Goal: Task Accomplishment & Management: Use online tool/utility

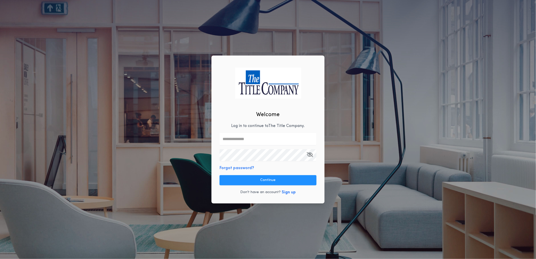
type input "**********"
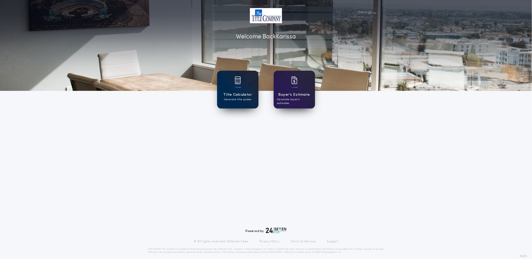
click at [225, 90] on div "Title Calculator Generate title quotes" at bounding box center [237, 90] width 41 height 38
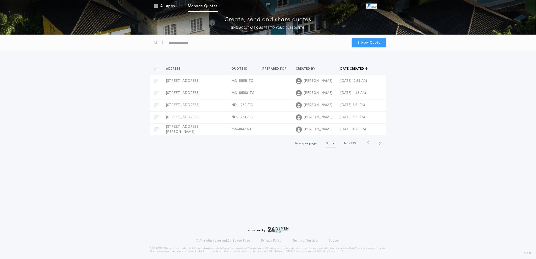
click at [359, 46] on div "New Quote" at bounding box center [369, 42] width 34 height 9
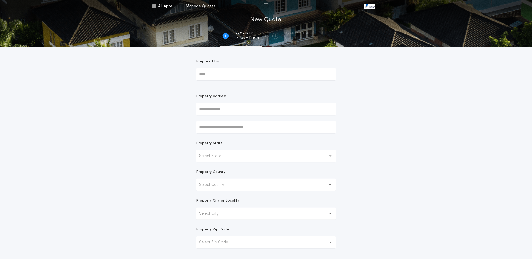
click at [201, 127] on input "text" at bounding box center [265, 127] width 139 height 12
click at [204, 110] on input "text" at bounding box center [265, 109] width 139 height 12
click at [197, 108] on input "text" at bounding box center [265, 109] width 139 height 12
click at [210, 117] on button "[STREET_ADDRESS]" at bounding box center [265, 119] width 139 height 8
type input "**********"
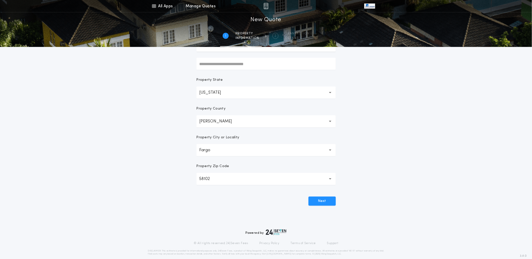
scroll to position [69, 0]
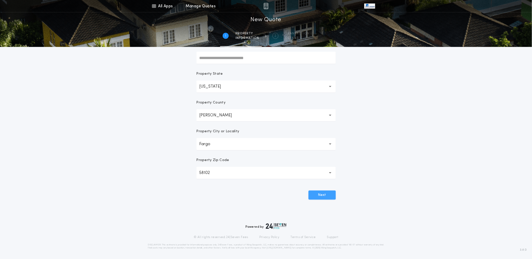
click at [325, 193] on button "Next" at bounding box center [321, 195] width 27 height 9
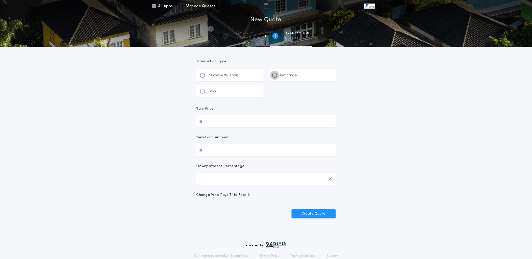
click at [277, 75] on div at bounding box center [274, 75] width 5 height 5
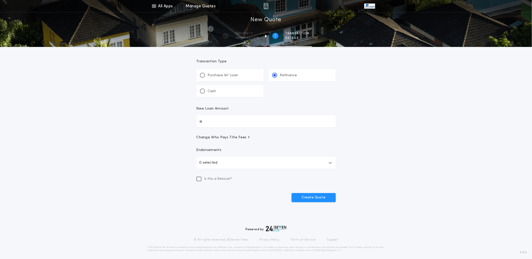
drag, startPoint x: 212, startPoint y: 124, endPoint x: 180, endPoint y: 122, distance: 32.6
click at [181, 122] on div "All Apps Title Calculator Buyer's Estimate Menu All Apps Manage Quotes 2 /2 New…" at bounding box center [266, 111] width 532 height 222
type input "********"
click at [320, 198] on button "Create Quote" at bounding box center [314, 197] width 44 height 9
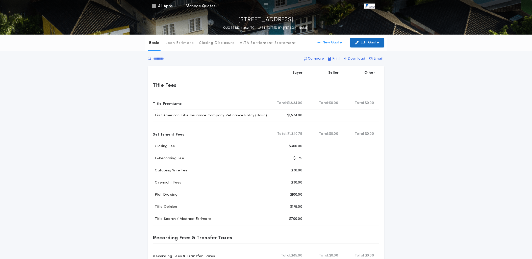
click at [375, 39] on button "Edit Quote" at bounding box center [367, 43] width 34 height 10
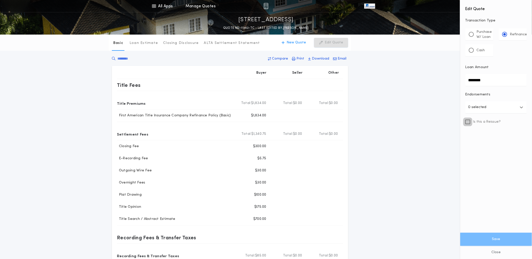
click at [466, 123] on icon at bounding box center [468, 122] width 4 height 4
click at [473, 150] on input "*" at bounding box center [496, 146] width 62 height 12
drag, startPoint x: 473, startPoint y: 144, endPoint x: 466, endPoint y: 143, distance: 6.8
click at [466, 143] on input "*" at bounding box center [496, 146] width 62 height 12
click at [471, 145] on input "*" at bounding box center [496, 146] width 62 height 12
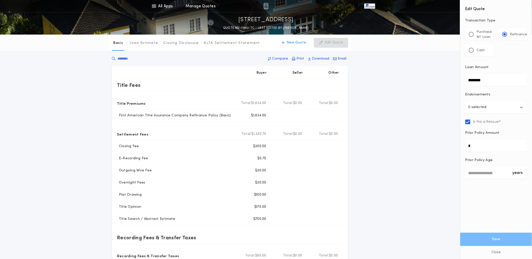
drag, startPoint x: 472, startPoint y: 145, endPoint x: 460, endPoint y: 145, distance: 12.6
click at [460, 145] on div "All Apps Title Calculator Buyer's Estimate Menu All Apps Manage Quotes [STREET_…" at bounding box center [266, 192] width 532 height 384
click at [484, 244] on button "Save" at bounding box center [496, 239] width 72 height 13
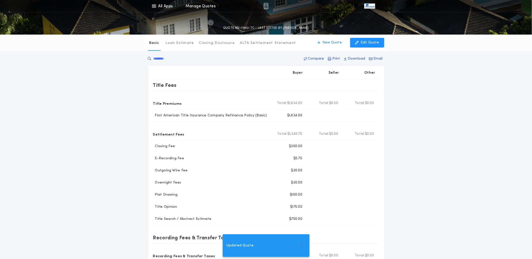
type input "********"
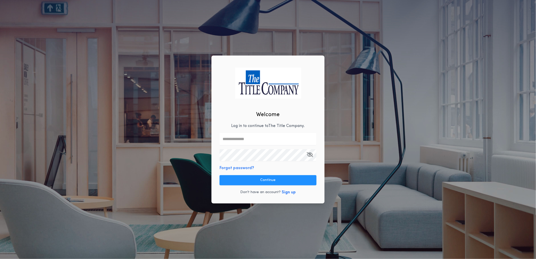
drag, startPoint x: 231, startPoint y: 142, endPoint x: 229, endPoint y: 136, distance: 5.9
click at [229, 136] on input "text" at bounding box center [268, 139] width 97 height 12
type input "**********"
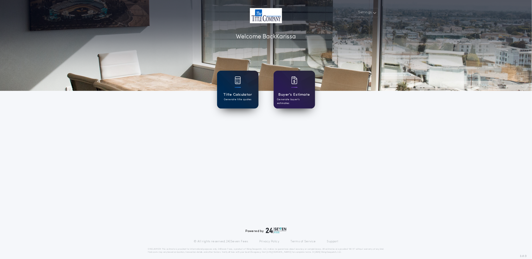
click at [241, 94] on h1 "Title Calculator" at bounding box center [237, 95] width 29 height 6
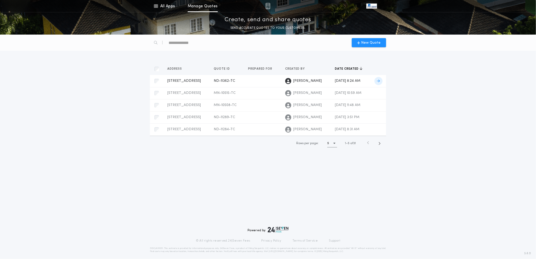
click at [200, 81] on div "4139 Landview Rd N, Fargo, ND 58102 ND-11362-TC Prepared for Karissa Cole" at bounding box center [186, 81] width 38 height 5
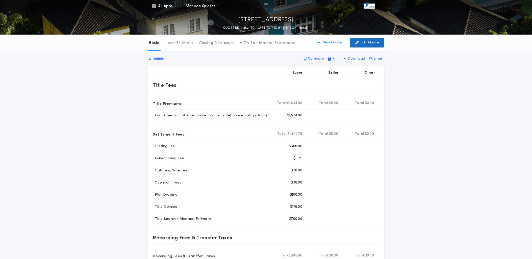
click at [368, 41] on p "Edit Quote" at bounding box center [370, 42] width 18 height 5
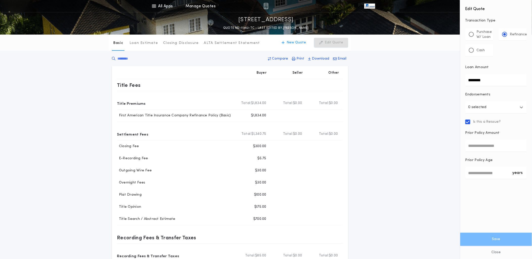
drag, startPoint x: 490, startPoint y: 80, endPoint x: 446, endPoint y: 84, distance: 44.6
click at [446, 84] on div "All Apps Title Calculator Buyer's Estimate Menu All Apps Manage Quotes [STREET_…" at bounding box center [266, 192] width 532 height 384
